Goal: Register for event/course

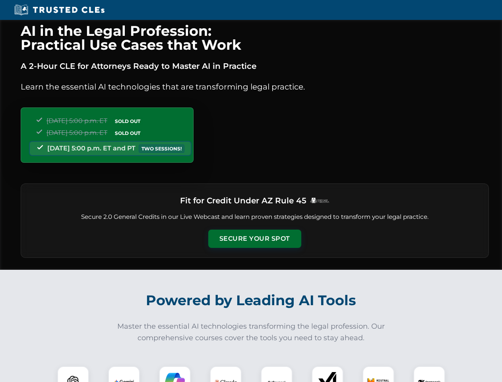
click at [255, 239] on button "Secure Your Spot" at bounding box center [254, 238] width 93 height 18
click at [73, 374] on img at bounding box center [73, 381] width 23 height 23
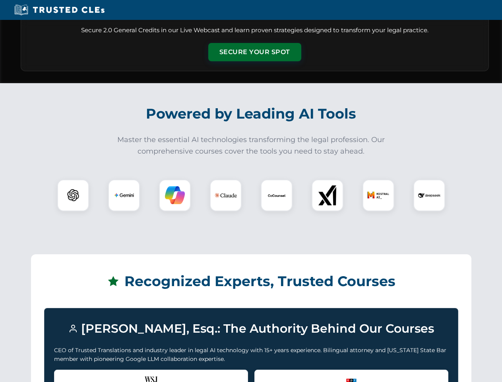
click at [124, 374] on div "Recognized by the WSJ [PERSON_NAME] was featured for his expertise in AI legal …" at bounding box center [151, 385] width 194 height 32
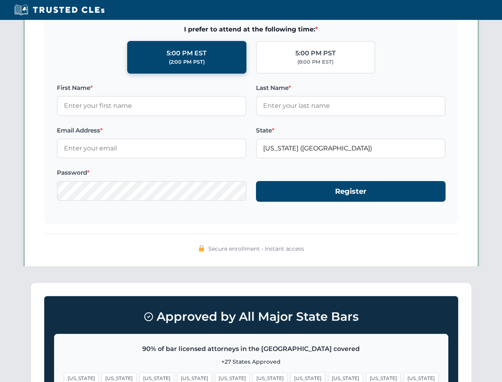
click at [291, 374] on span "[US_STATE]" at bounding box center [308, 378] width 35 height 12
click at [366, 374] on span "[US_STATE]" at bounding box center [383, 378] width 35 height 12
